Goal: Communication & Community: Share content

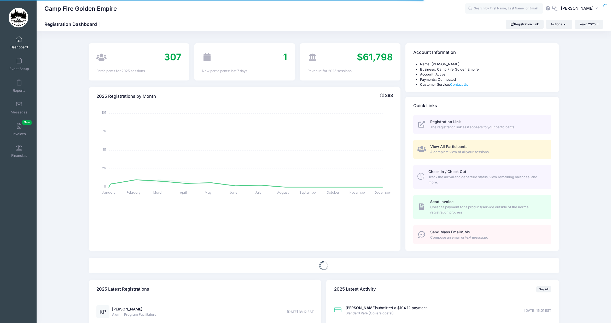
select select
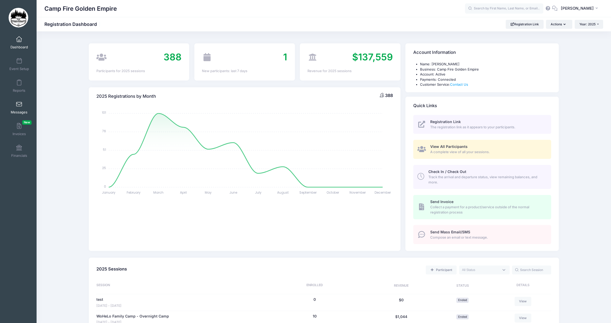
click at [19, 104] on span at bounding box center [19, 105] width 0 height 6
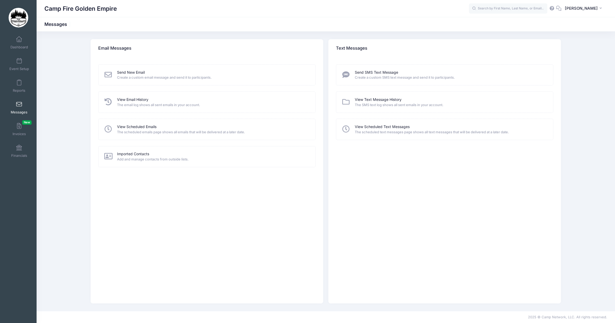
click at [19, 104] on span at bounding box center [19, 105] width 0 height 6
click at [136, 73] on link "Send New Email" at bounding box center [131, 72] width 28 height 5
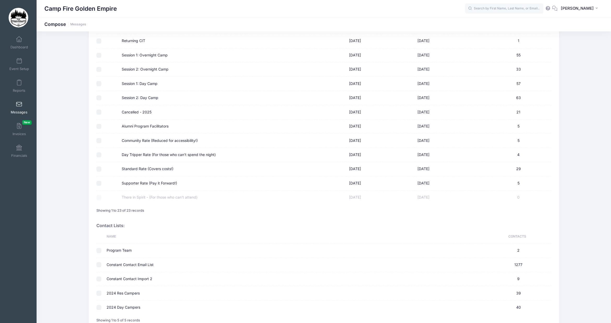
scroll to position [209, 0]
click at [98, 154] on input "Day Tripper Rate (For those who can't spend the night)" at bounding box center [98, 154] width 5 height 5
checkbox input "true"
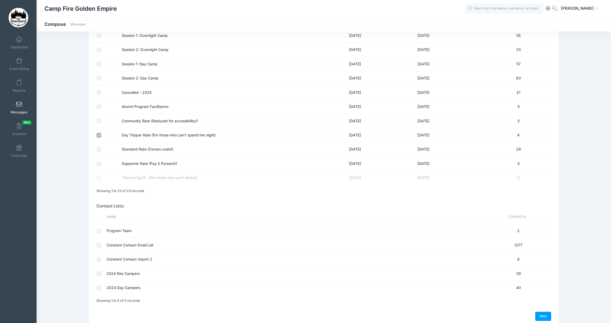
scroll to position [253, 0]
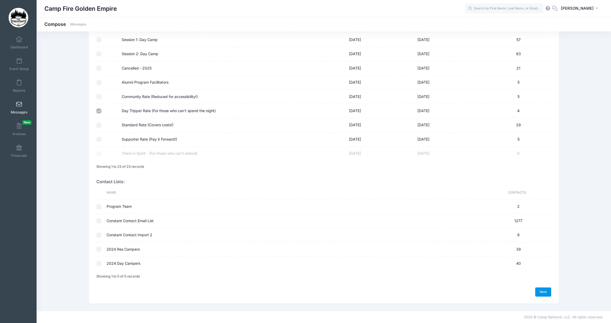
click at [543, 294] on link "Next" at bounding box center [544, 292] width 16 height 9
select select "50"
